Goal: Check status: Check status

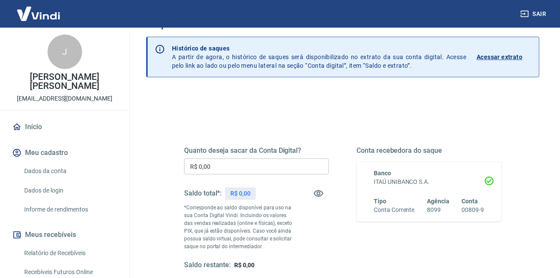
scroll to position [27, 0]
click at [492, 55] on p "Acessar extrato" at bounding box center [500, 57] width 46 height 9
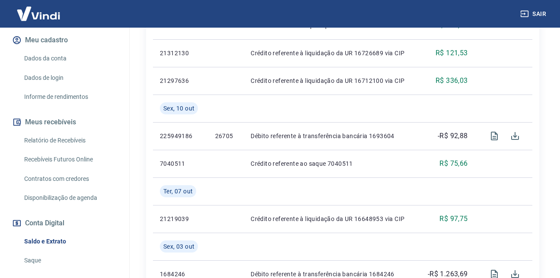
scroll to position [173, 0]
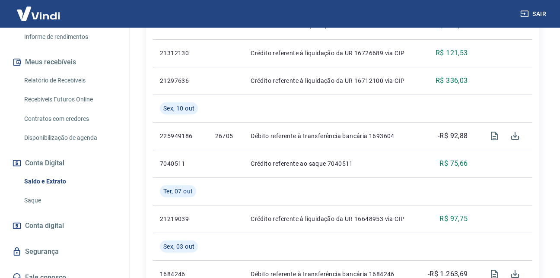
click at [51, 174] on link "Saldo e Extrato" at bounding box center [70, 182] width 98 height 18
